Goal: Task Accomplishment & Management: Manage account settings

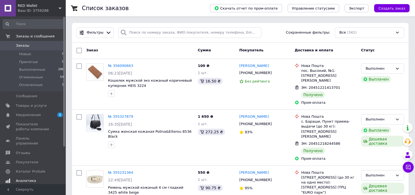
click at [30, 116] on span "Уведомления" at bounding box center [28, 114] width 25 height 5
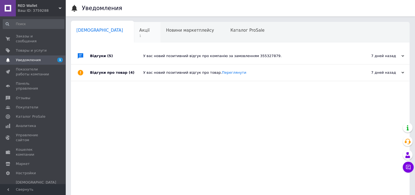
click at [139, 31] on span "Акції" at bounding box center [144, 30] width 10 height 5
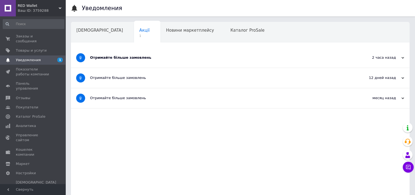
click at [119, 59] on div "Отримайте більше замовлень" at bounding box center [219, 57] width 259 height 5
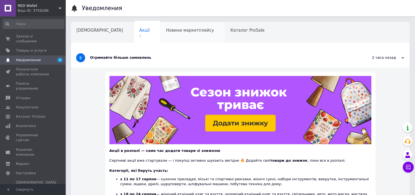
click at [166, 29] on span "Новини маркетплейсу" at bounding box center [190, 30] width 48 height 5
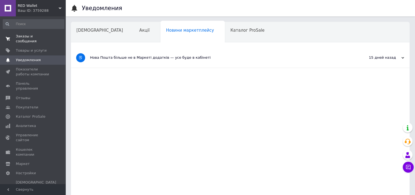
click at [35, 34] on span "Заказы и сообщения" at bounding box center [33, 39] width 35 height 10
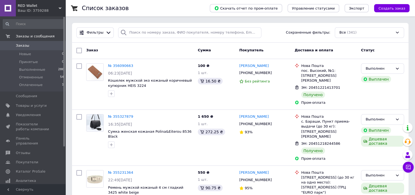
drag, startPoint x: 32, startPoint y: 106, endPoint x: 125, endPoint y: 101, distance: 93.4
click at [32, 106] on span "Товары и услуги" at bounding box center [31, 105] width 31 height 5
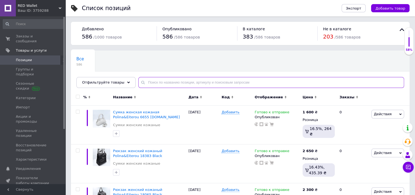
click at [191, 82] on input "text" at bounding box center [271, 82] width 266 height 11
paste input "Сумка чоловіча натуральна шкіра leather R1903 Black"
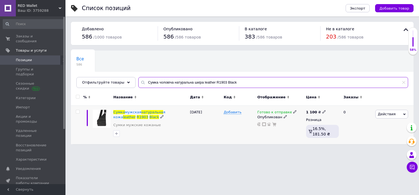
type input "Сумка чоловіча натуральна шкіра leather R1903 Black"
click at [288, 112] on div "Готово к отправке" at bounding box center [277, 112] width 40 height 5
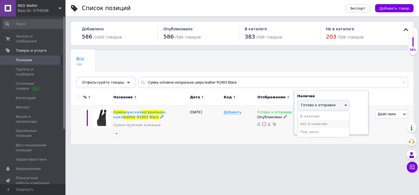
click at [302, 123] on li "Нет в наличии" at bounding box center [323, 124] width 52 height 8
click at [266, 149] on div "Список позиций Экспорт Добавить товар Добавлено 586 / 1000 товаров Опубликовано…" at bounding box center [241, 74] width 353 height 149
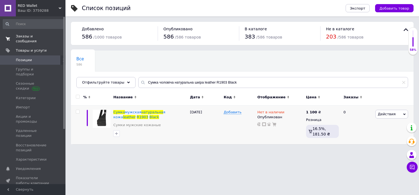
click at [46, 34] on span "Заказы и сообщения" at bounding box center [33, 39] width 35 height 10
